Goal: Check status: Verify the current state of an ongoing process or item

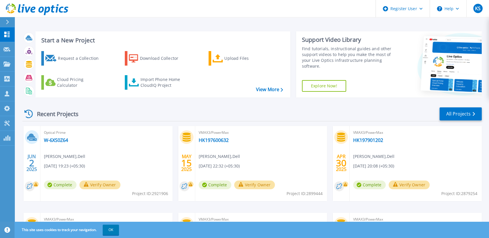
click at [5, 22] on div at bounding box center [9, 22] width 9 height 10
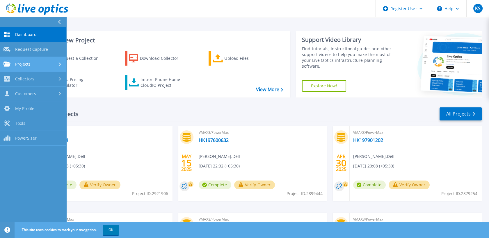
click at [51, 59] on link "Projects Projects" at bounding box center [33, 64] width 66 height 15
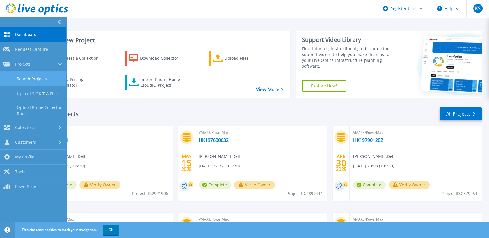
click at [56, 73] on link "Search Projects" at bounding box center [33, 79] width 66 height 15
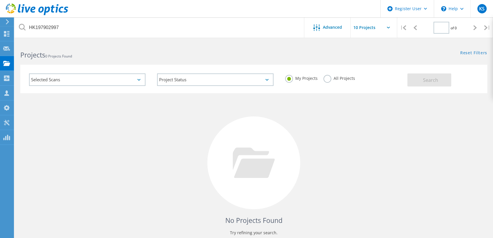
type input "1"
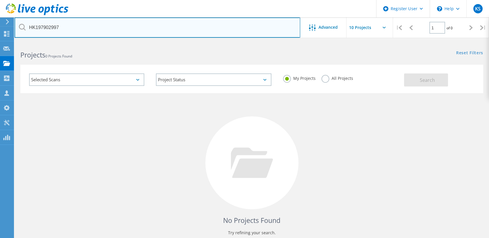
click at [86, 32] on input "HK197902997" at bounding box center [157, 27] width 285 height 20
paste input "60080"
type input "HK197600807"
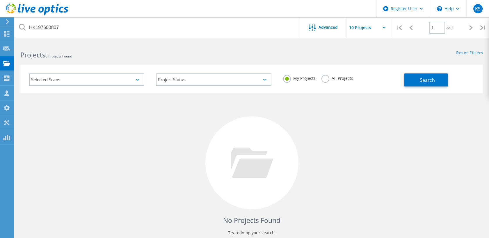
click at [323, 80] on label "All Projects" at bounding box center [337, 78] width 32 height 6
click at [0, 0] on input "All Projects" at bounding box center [0, 0] width 0 height 0
click at [422, 83] on button "Search" at bounding box center [426, 80] width 44 height 13
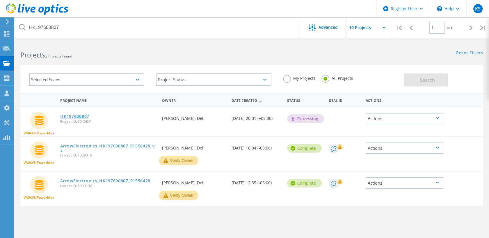
click at [79, 116] on link "HK197600807" at bounding box center [74, 117] width 29 height 4
